Goal: Task Accomplishment & Management: Manage account settings

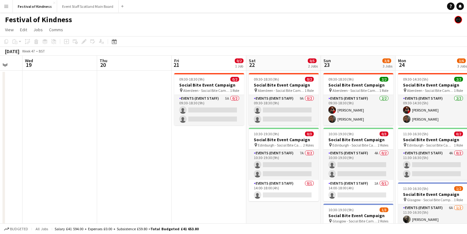
scroll to position [0, 203]
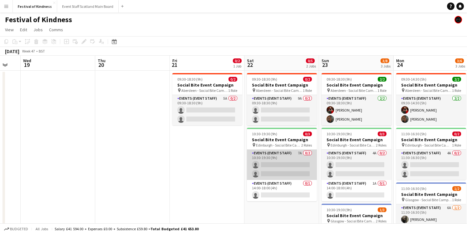
click at [271, 165] on app-card-role "Events (Event Staff) 7A 0/2 10:30-19:30 (9h) single-neutral-actions single-neut…" at bounding box center [282, 165] width 70 height 30
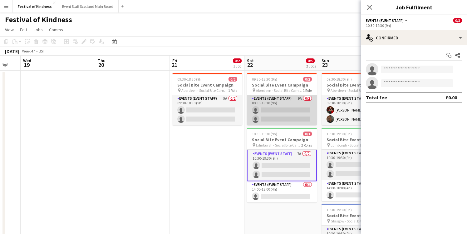
scroll to position [0, 0]
click at [291, 102] on app-card-role "Events (Event Staff) 9A 0/2 09:30-18:30 (9h) single-neutral-actions single-neut…" at bounding box center [282, 110] width 70 height 30
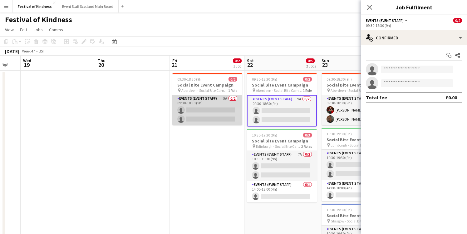
click at [216, 101] on app-card-role "Events (Event Staff) 5A 0/2 09:30-18:30 (9h) single-neutral-actions single-neut…" at bounding box center [207, 110] width 70 height 30
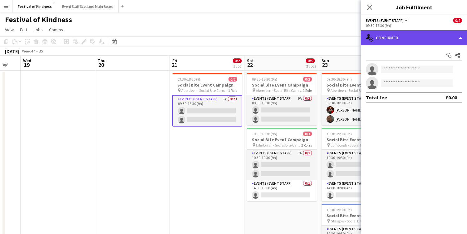
click at [406, 32] on div "single-neutral-actions-check-2 Confirmed" at bounding box center [414, 37] width 106 height 15
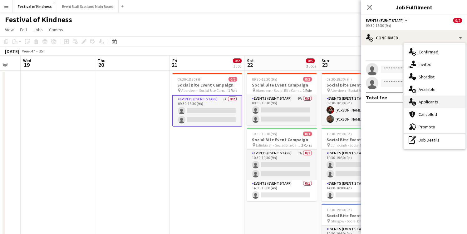
click at [427, 102] on span "Applicants" at bounding box center [429, 102] width 20 height 6
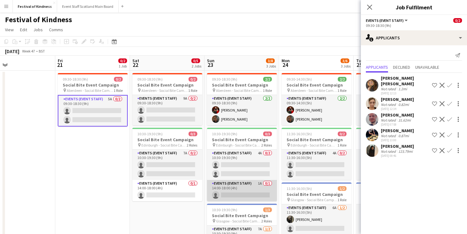
scroll to position [0, 168]
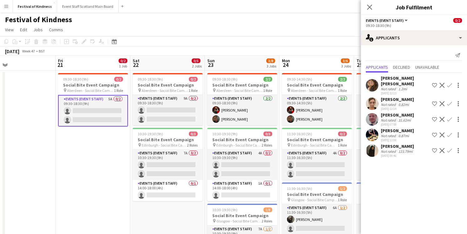
click at [106, 100] on app-card-role "Events (Event Staff) 5A 0/2 09:30-18:30 (9h) single-neutral-actions single-neut…" at bounding box center [93, 111] width 70 height 32
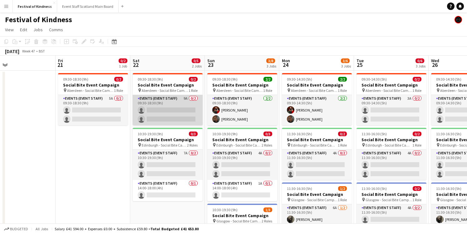
click at [176, 112] on app-card-role "Events (Event Staff) 9A 0/2 09:30-18:30 (9h) single-neutral-actions single-neut…" at bounding box center [168, 110] width 70 height 30
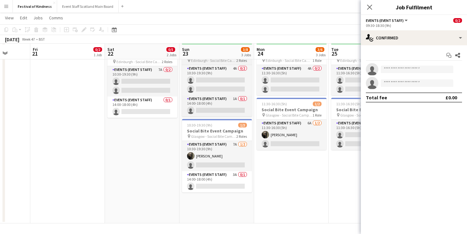
scroll to position [84, 0]
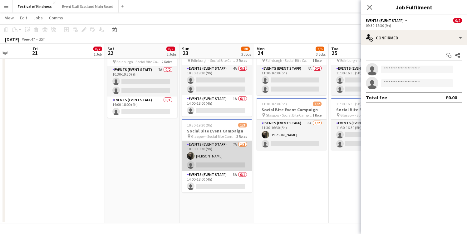
click at [237, 149] on app-card-role "Events (Event Staff) 7A [DATE] 10:30-19:30 (9h) [PERSON_NAME] single-neutral-ac…" at bounding box center [217, 156] width 70 height 30
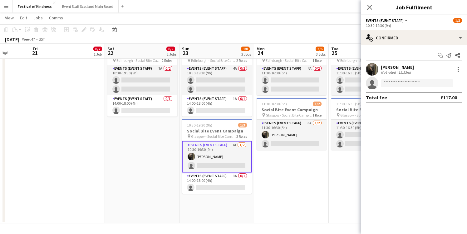
click at [236, 144] on app-card-role "Events (Event Staff) 7A [DATE] 10:30-19:30 (9h) [PERSON_NAME] single-neutral-ac…" at bounding box center [217, 157] width 70 height 32
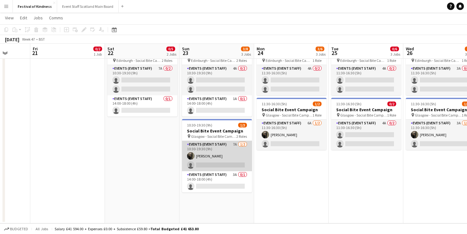
click at [235, 148] on app-card-role "Events (Event Staff) 7A [DATE] 10:30-19:30 (9h) [PERSON_NAME] single-neutral-ac…" at bounding box center [217, 156] width 70 height 30
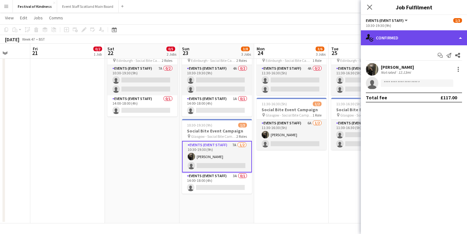
click at [444, 36] on div "single-neutral-actions-check-2 Confirmed" at bounding box center [414, 37] width 106 height 15
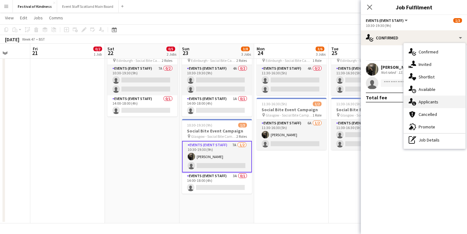
click at [422, 101] on span "Applicants" at bounding box center [429, 102] width 20 height 6
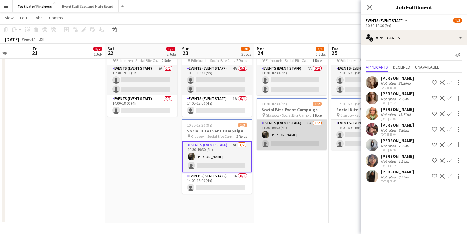
click at [284, 127] on app-card-role "Events (Event Staff) 6A [DATE] 11:30-16:30 (5h) [PERSON_NAME] single-neutral-ac…" at bounding box center [292, 135] width 70 height 30
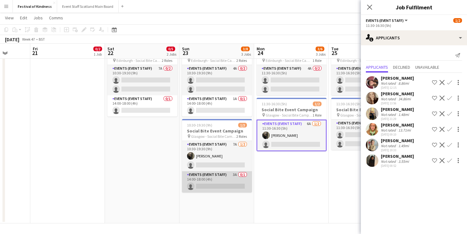
click at [219, 178] on app-card-role "Events (Event Staff) 3A 0/1 14:00-18:00 (4h) single-neutral-actions" at bounding box center [217, 181] width 70 height 21
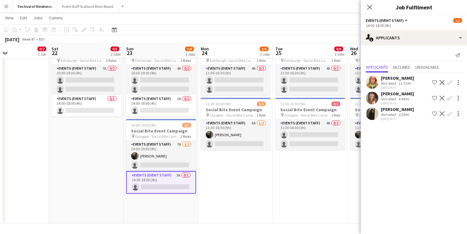
scroll to position [0, 252]
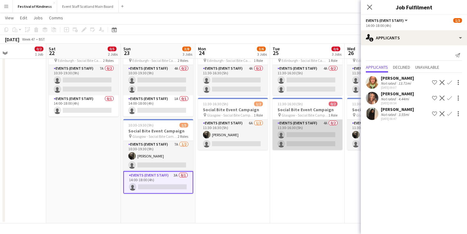
click at [305, 124] on app-card-role "Events (Event Staff) 4A 0/2 11:30-16:30 (5h) single-neutral-actions single-neut…" at bounding box center [308, 135] width 70 height 30
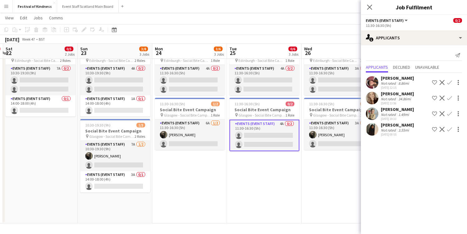
scroll to position [0, 297]
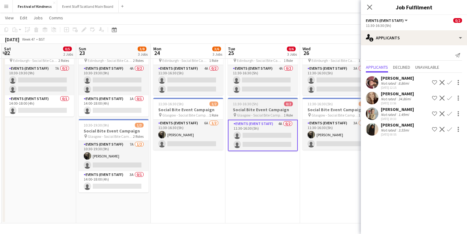
click at [306, 136] on app-card-role "Events (Event Staff) 3A [DATE] 11:30-16:30 (5h) [PERSON_NAME] single-neutral-ac…" at bounding box center [338, 135] width 70 height 30
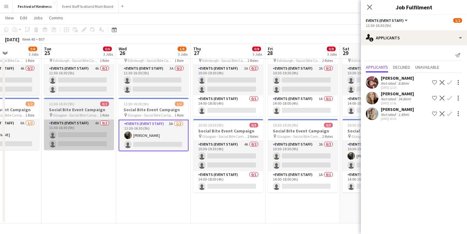
scroll to position [0, 199]
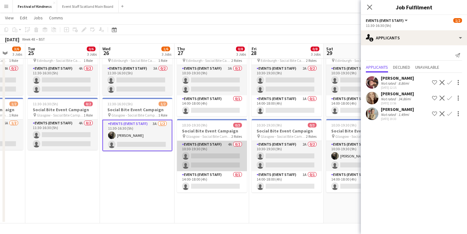
click at [234, 149] on app-card-role "Events (Event Staff) 4A 0/2 10:30-19:30 (9h) single-neutral-actions single-neut…" at bounding box center [212, 156] width 70 height 30
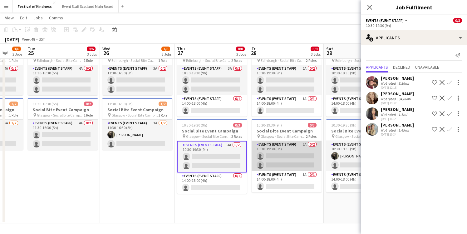
click at [291, 153] on app-card-role "Events (Event Staff) 2A 0/2 10:30-19:30 (9h) single-neutral-actions single-neut…" at bounding box center [287, 156] width 70 height 30
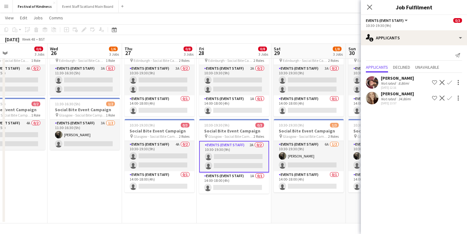
scroll to position [0, 256]
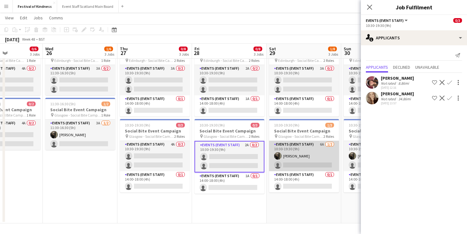
click at [297, 145] on app-card-role "Events (Event Staff) 6A [DATE] 10:30-19:30 (9h) [PERSON_NAME] single-neutral-ac…" at bounding box center [304, 156] width 70 height 30
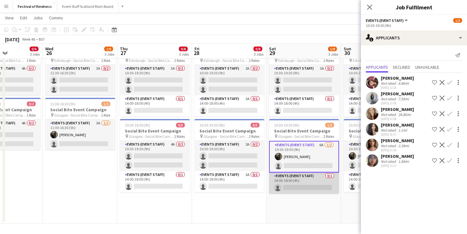
click at [319, 183] on app-card-role "Events (Event Staff) 0/1 14:00-18:00 (4h) single-neutral-actions" at bounding box center [304, 182] width 70 height 21
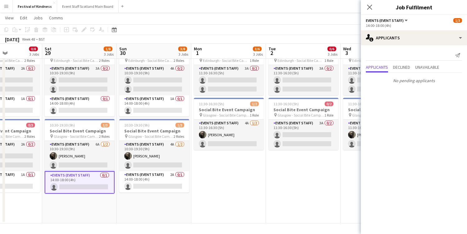
scroll to position [0, 188]
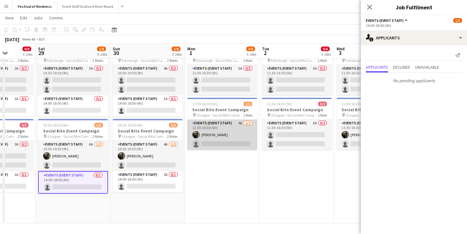
click at [219, 133] on app-card-role "Events (Event Staff) 4A [DATE] 11:30-16:30 (5h) [PERSON_NAME] single-neutral-ac…" at bounding box center [222, 135] width 70 height 30
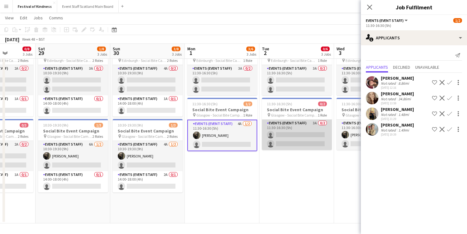
click at [310, 131] on app-card-role "Events (Event Staff) 3A 0/2 11:30-16:30 (5h) single-neutral-actions single-neut…" at bounding box center [297, 135] width 70 height 30
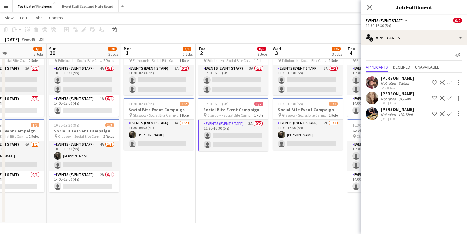
scroll to position [0, 254]
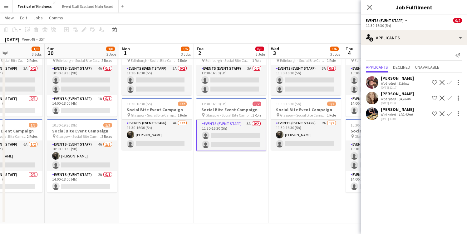
click at [393, 83] on div "Not rated" at bounding box center [389, 83] width 16 height 5
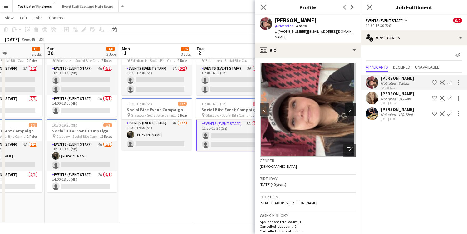
click at [350, 106] on app-icon "chevron-right" at bounding box center [352, 109] width 10 height 7
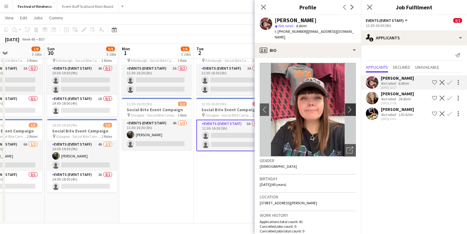
click at [350, 106] on app-icon "chevron-right" at bounding box center [352, 109] width 10 height 7
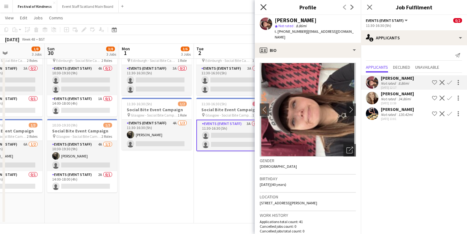
click at [264, 7] on icon at bounding box center [264, 7] width 6 height 6
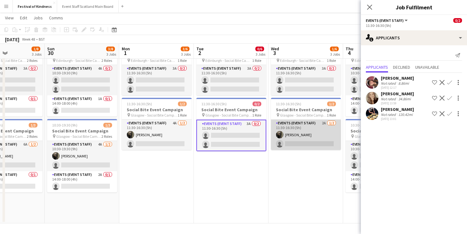
click at [310, 134] on app-card-role "Events (Event Staff) 2A [DATE] 11:30-16:30 (5h) [PERSON_NAME] single-neutral-ac…" at bounding box center [306, 135] width 70 height 30
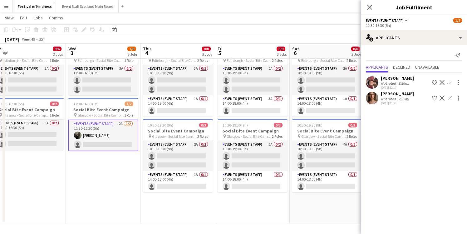
scroll to position [0, 163]
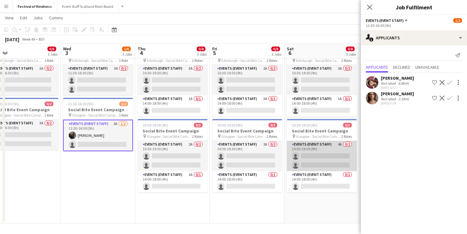
click at [314, 144] on app-card-role "Events (Event Staff) 4A 0/2 10:30-19:30 (9h) single-neutral-actions single-neut…" at bounding box center [322, 156] width 70 height 30
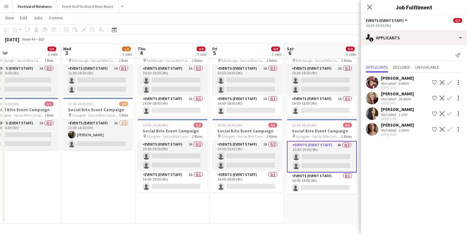
click at [388, 132] on div "Not rated" at bounding box center [389, 130] width 16 height 5
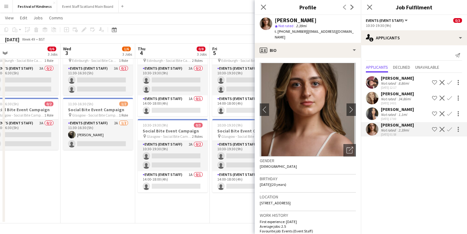
click at [215, 25] on app-toolbar "Copy Paste Paste Command V Paste with crew Command Shift V Paste linked Job [GE…" at bounding box center [233, 29] width 467 height 11
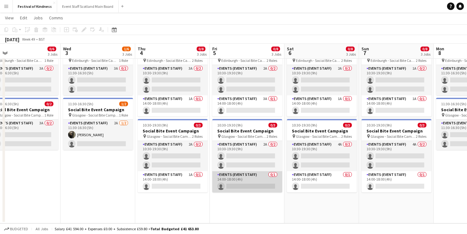
click at [265, 174] on app-card-role "Events (Event Staff) 0/1 14:00-18:00 (4h) single-neutral-actions" at bounding box center [247, 181] width 70 height 21
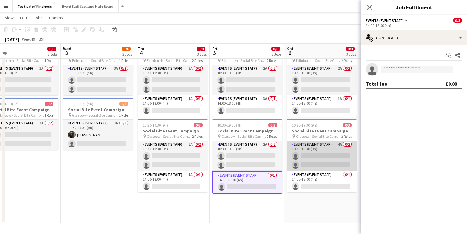
click at [318, 155] on app-card-role "Events (Event Staff) 4A 0/2 10:30-19:30 (9h) single-neutral-actions single-neut…" at bounding box center [322, 156] width 70 height 30
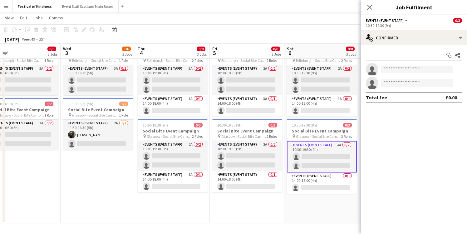
click at [327, 146] on app-card-role "Events (Event Staff) 4A 0/2 10:30-19:30 (9h) single-neutral-actions single-neut…" at bounding box center [322, 157] width 70 height 32
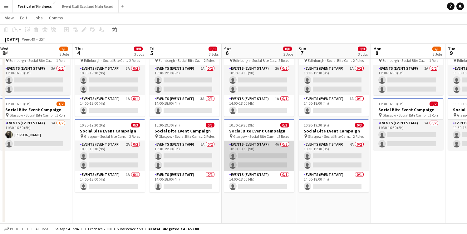
scroll to position [0, 243]
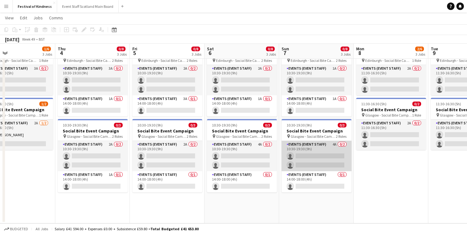
click at [328, 144] on app-card-role "Events (Event Staff) 4A 0/2 10:30-19:30 (9h) single-neutral-actions single-neut…" at bounding box center [317, 156] width 70 height 30
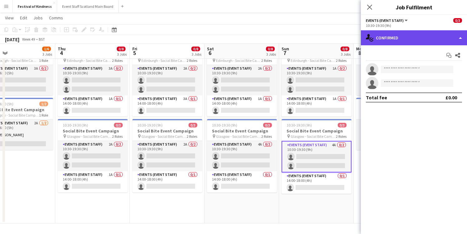
click at [391, 42] on div "single-neutral-actions-check-2 Confirmed" at bounding box center [414, 37] width 106 height 15
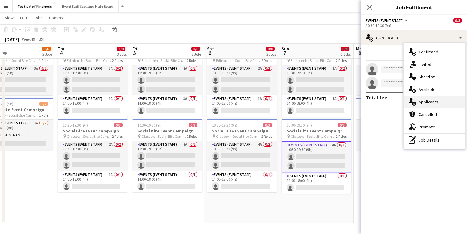
click at [419, 99] on div "single-neutral-actions-information Applicants" at bounding box center [435, 102] width 62 height 12
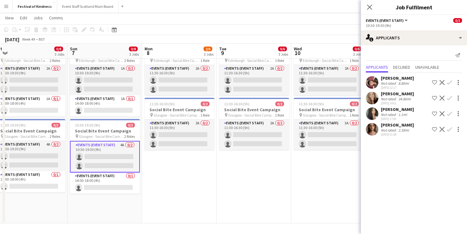
scroll to position [0, 157]
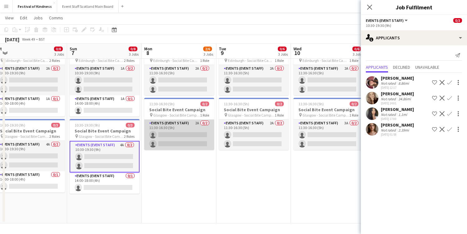
click at [192, 123] on app-card-role "Events (Event Staff) 2A 0/2 11:30-16:30 (5h) single-neutral-actions single-neut…" at bounding box center [179, 135] width 70 height 30
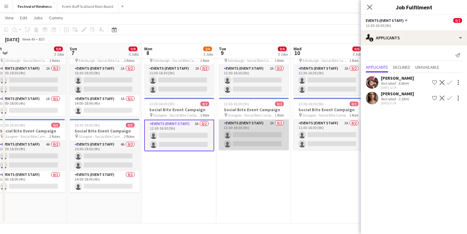
click at [241, 127] on app-card-role "Events (Event Staff) 2A 0/2 11:30-16:30 (5h) single-neutral-actions single-neut…" at bounding box center [254, 135] width 70 height 30
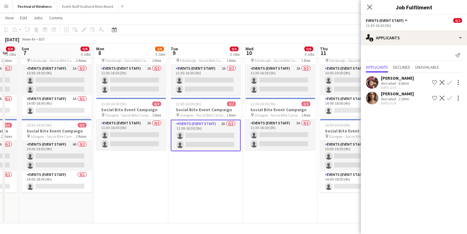
scroll to position [0, 205]
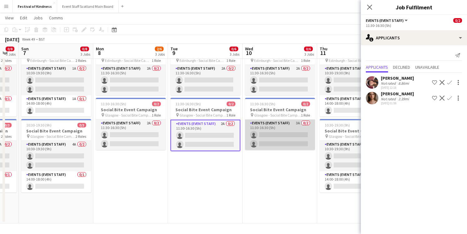
click at [278, 126] on app-card-role "Events (Event Staff) 3A 0/2 11:30-16:30 (5h) single-neutral-actions single-neut…" at bounding box center [280, 135] width 70 height 30
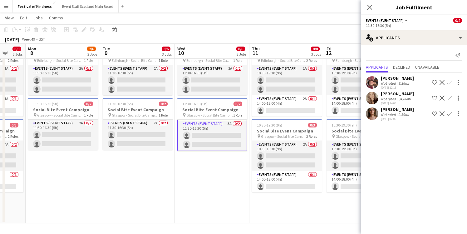
scroll to position [0, 274]
click at [260, 21] on app-page-menu "View Day view expanded Day view collapsed Month view Date picker Jump to [DATE]…" at bounding box center [233, 18] width 467 height 12
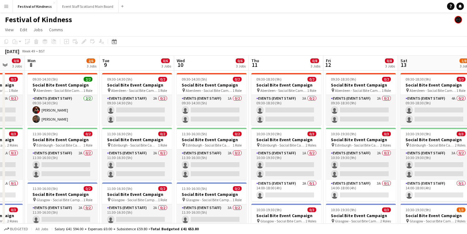
scroll to position [0, 0]
